Goal: Check status

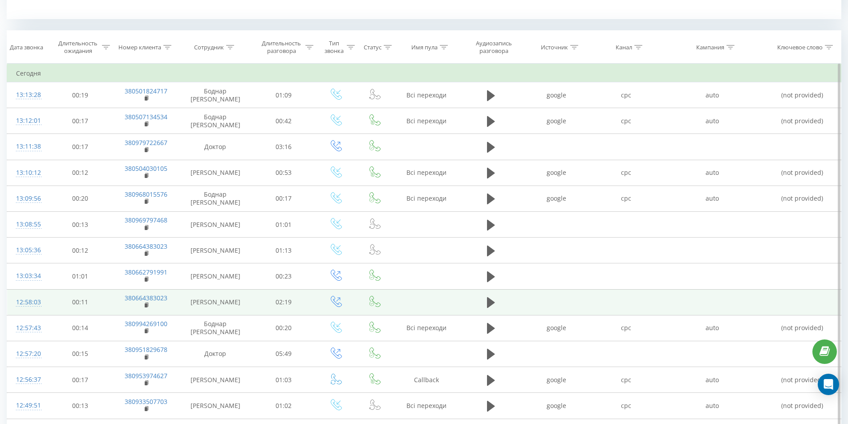
scroll to position [356, 0]
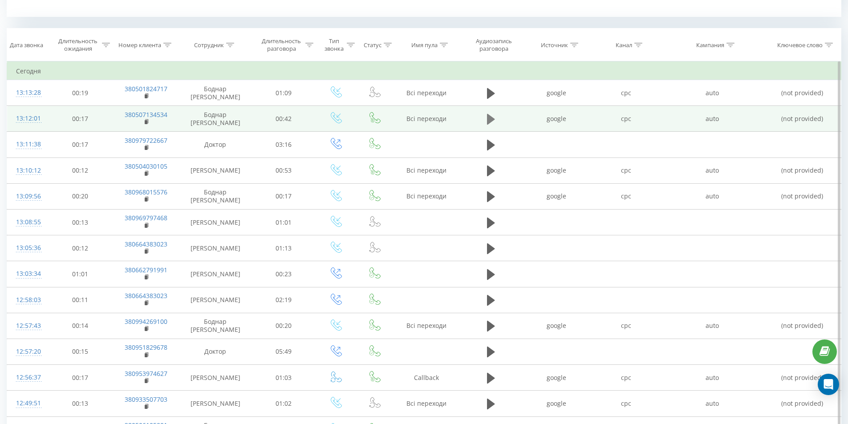
click at [487, 126] on button at bounding box center [491, 119] width 13 height 13
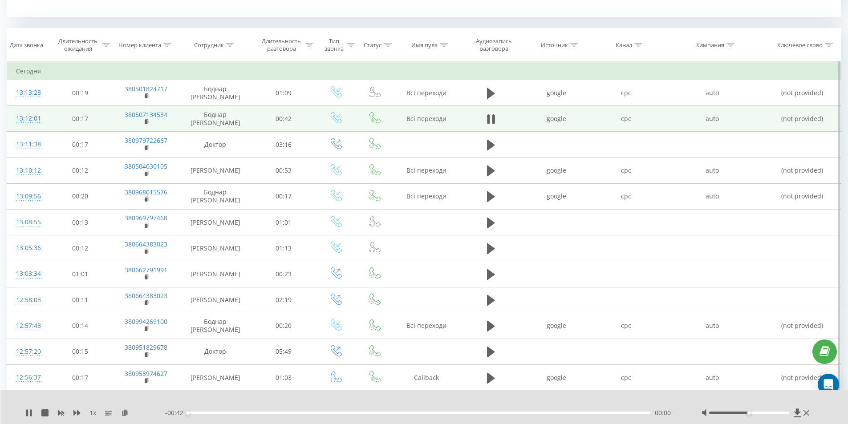
click at [279, 413] on div "00:00" at bounding box center [419, 413] width 463 height 3
drag, startPoint x: 495, startPoint y: 126, endPoint x: 434, endPoint y: 121, distance: 61.2
click at [496, 126] on button at bounding box center [491, 119] width 13 height 13
click at [152, 119] on link "380507134534" at bounding box center [146, 114] width 43 height 8
click at [145, 124] on rect at bounding box center [146, 122] width 3 height 4
